Goal: Obtain resource: Obtain resource

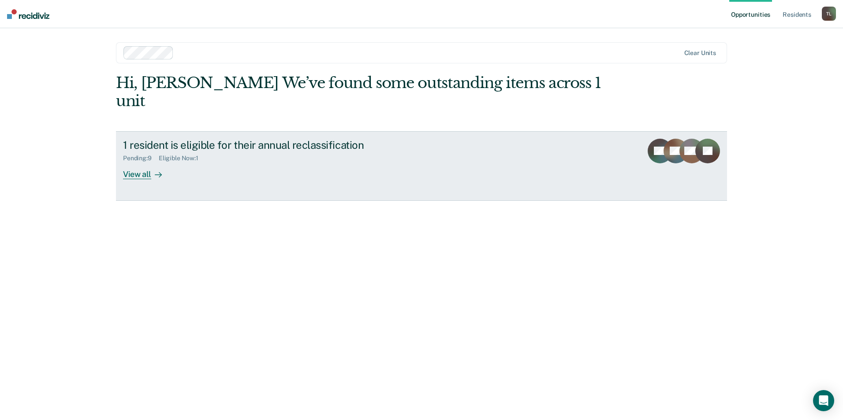
click at [139, 162] on div "View all" at bounding box center [147, 170] width 49 height 17
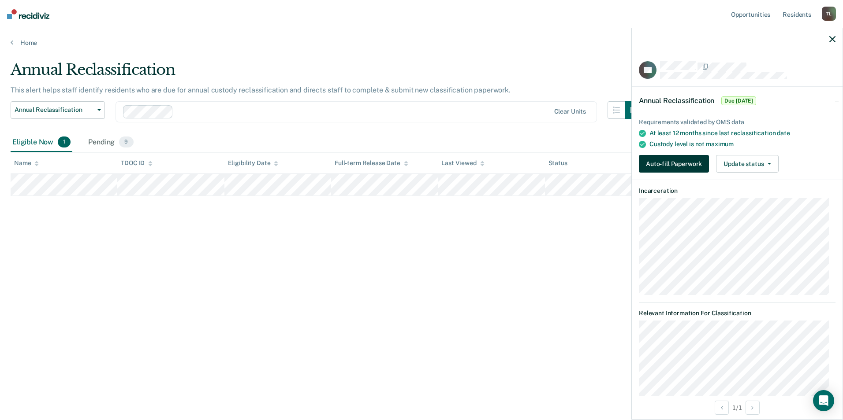
click at [677, 164] on button "Auto-fill Paperwork" at bounding box center [674, 164] width 70 height 18
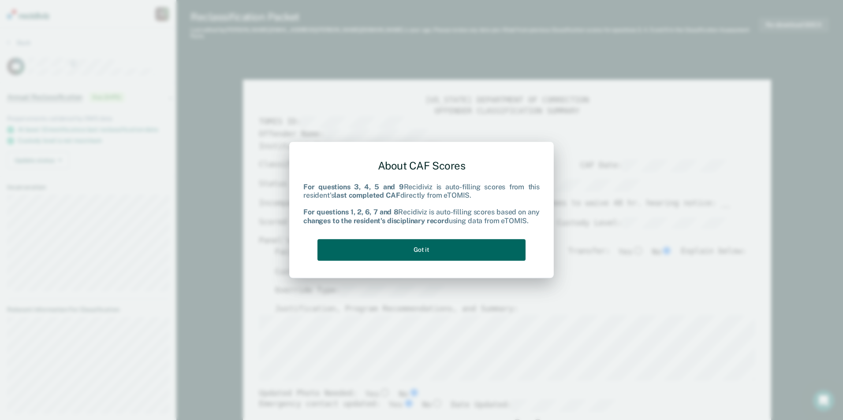
click at [424, 249] on button "Got it" at bounding box center [421, 250] width 208 height 22
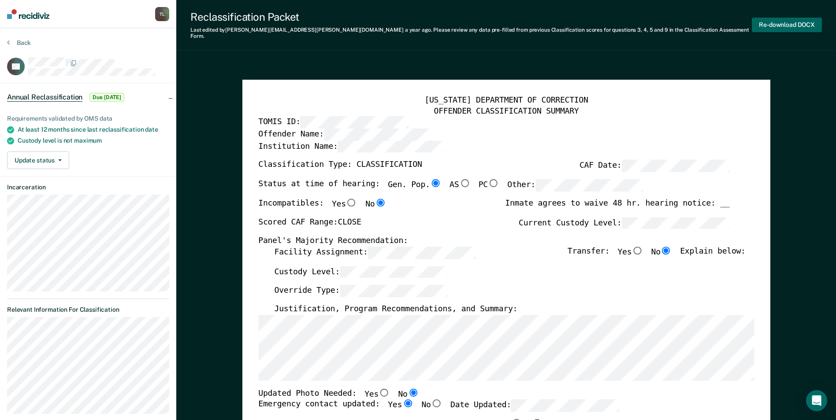
click at [780, 20] on button "Re-download DOCX" at bounding box center [787, 25] width 70 height 15
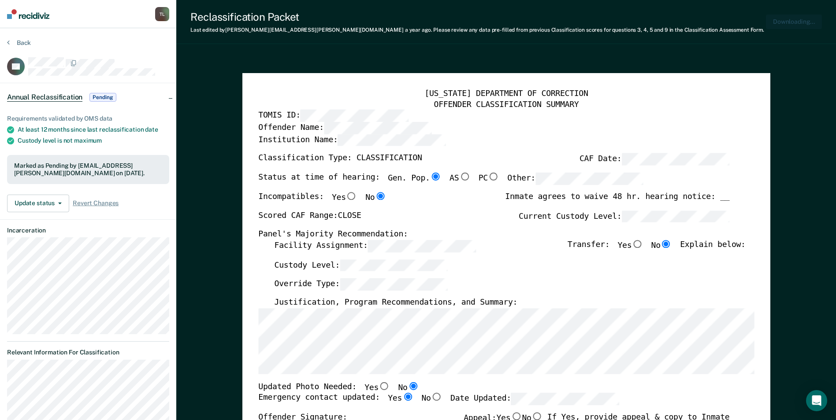
type textarea "x"
